Goal: Transaction & Acquisition: Book appointment/travel/reservation

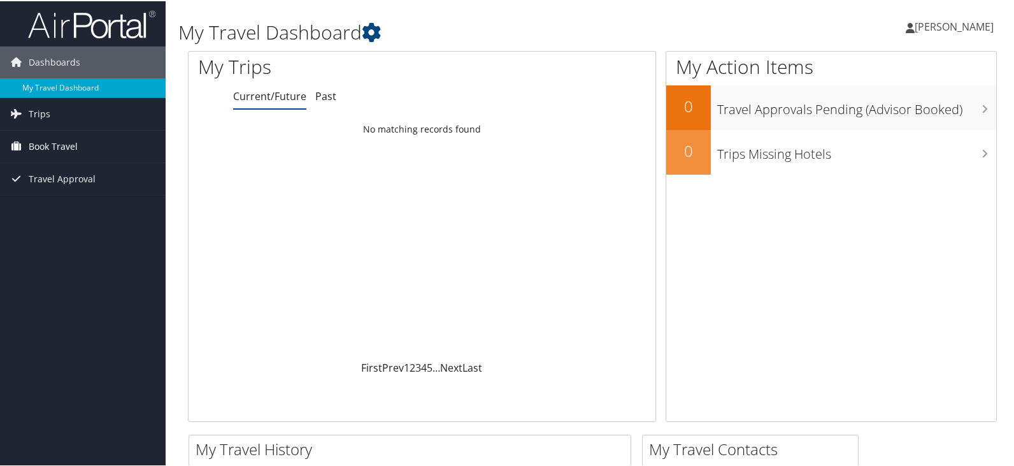
click at [48, 147] on span "Book Travel" at bounding box center [53, 145] width 49 height 32
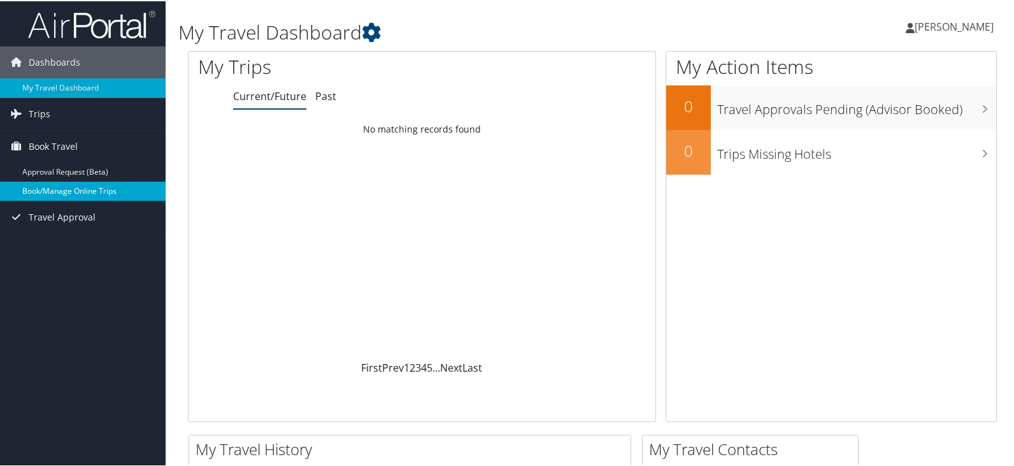
click at [101, 187] on link "Book/Manage Online Trips" at bounding box center [83, 189] width 166 height 19
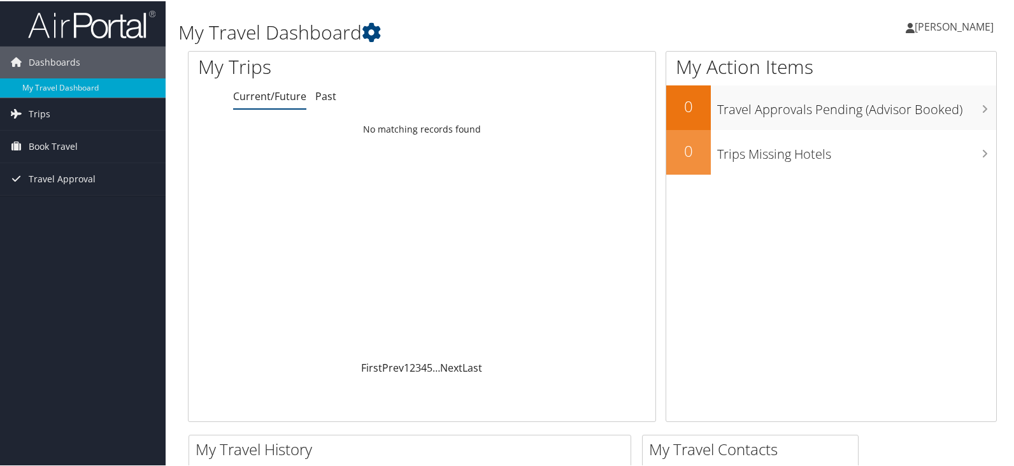
click at [919, 25] on span "[PERSON_NAME]" at bounding box center [954, 25] width 79 height 14
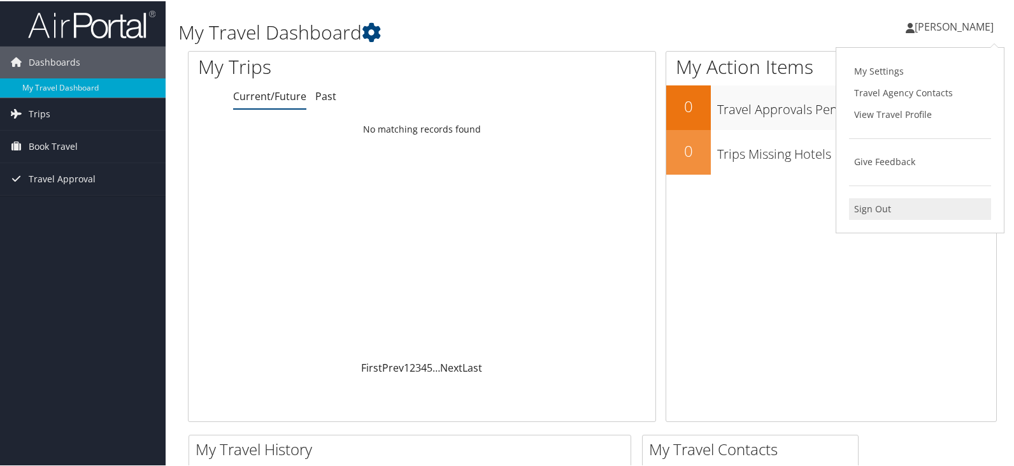
click at [856, 208] on link "Sign Out" at bounding box center [920, 208] width 142 height 22
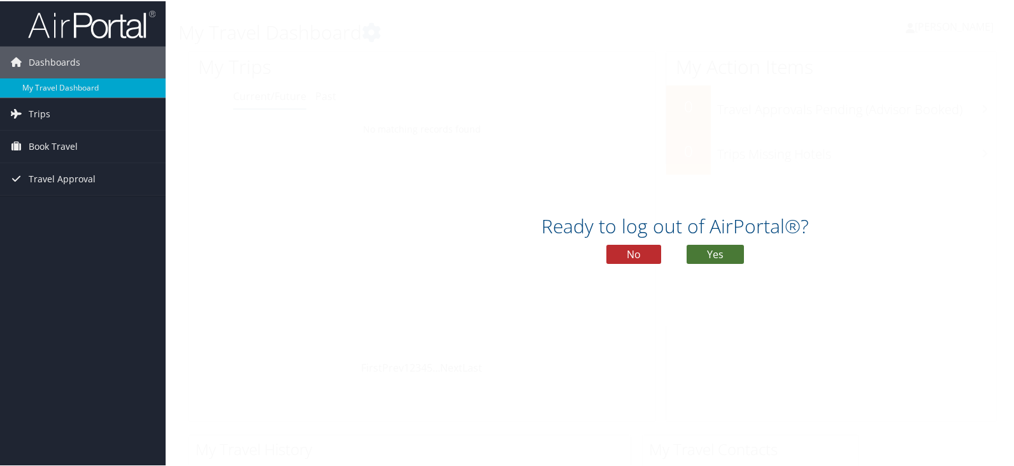
click at [706, 255] on button "Yes" at bounding box center [715, 252] width 57 height 19
